Goal: Task Accomplishment & Management: Use online tool/utility

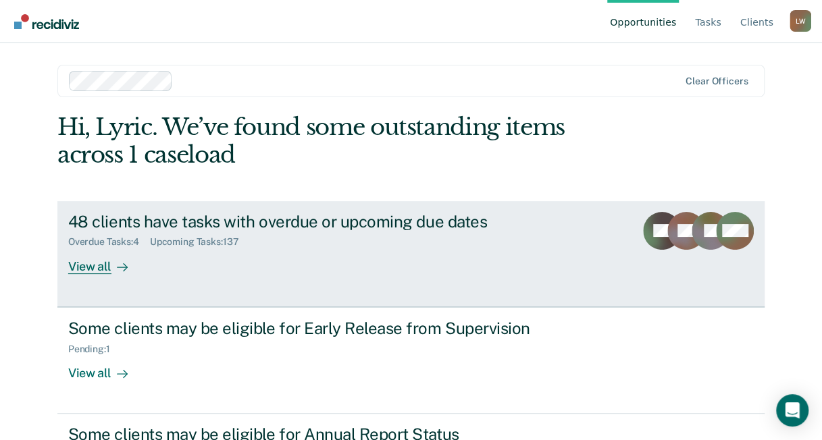
click at [169, 257] on div "48 clients have tasks with overdue or upcoming due dates Overdue Tasks : 4 Upco…" at bounding box center [321, 243] width 506 height 62
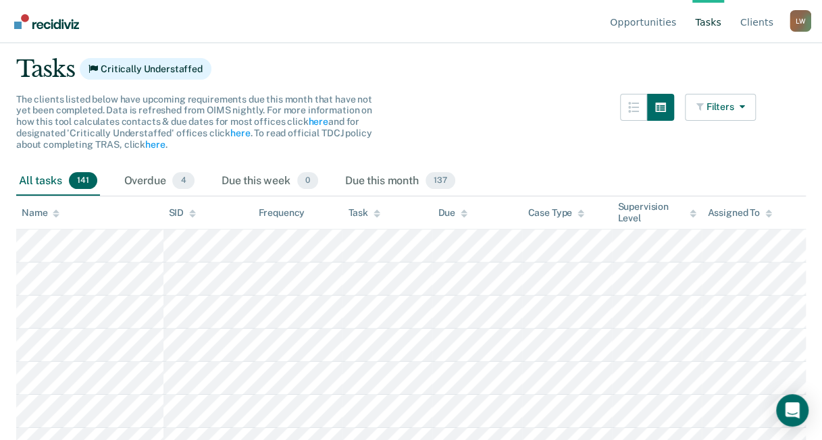
scroll to position [80, 0]
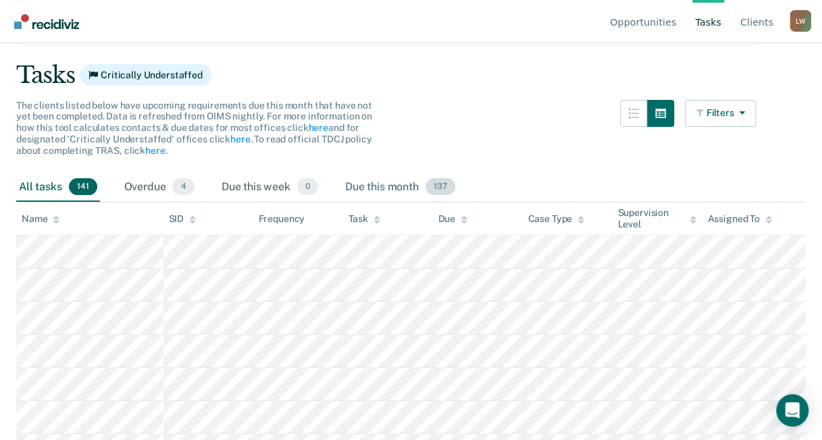
click at [417, 190] on div "Due this month 137" at bounding box center [399, 188] width 115 height 30
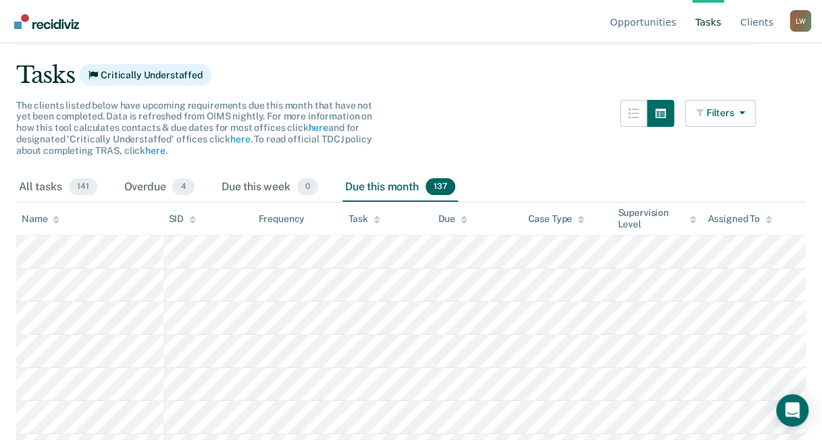
click at [724, 92] on main "Clear officers Tasks Critically Understaffed The clients listed below have upco…" at bounding box center [411, 173] width 822 height 365
click at [728, 107] on button "Filters" at bounding box center [721, 113] width 72 height 27
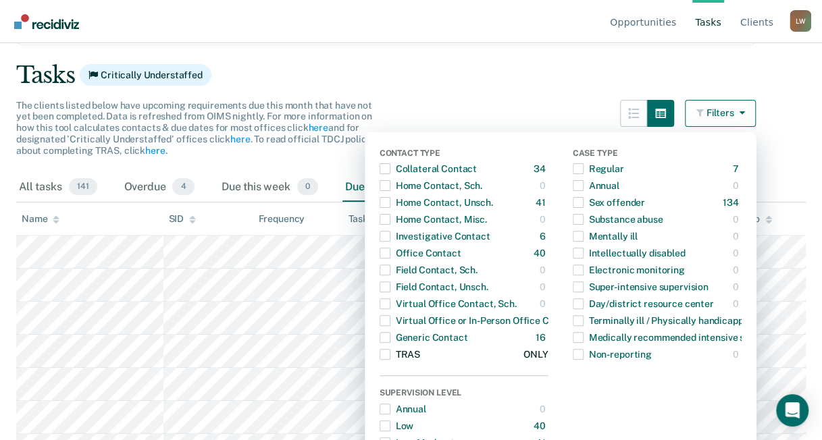
click at [390, 354] on span "Dropdown Menu" at bounding box center [384, 354] width 11 height 11
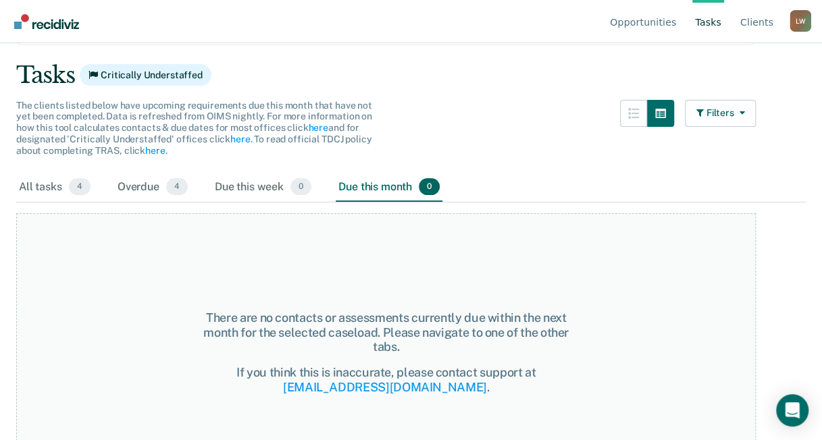
click at [354, 189] on div "Due this month 0" at bounding box center [389, 188] width 107 height 30
click at [70, 186] on span "4" at bounding box center [80, 187] width 22 height 18
